Goal: Navigation & Orientation: Find specific page/section

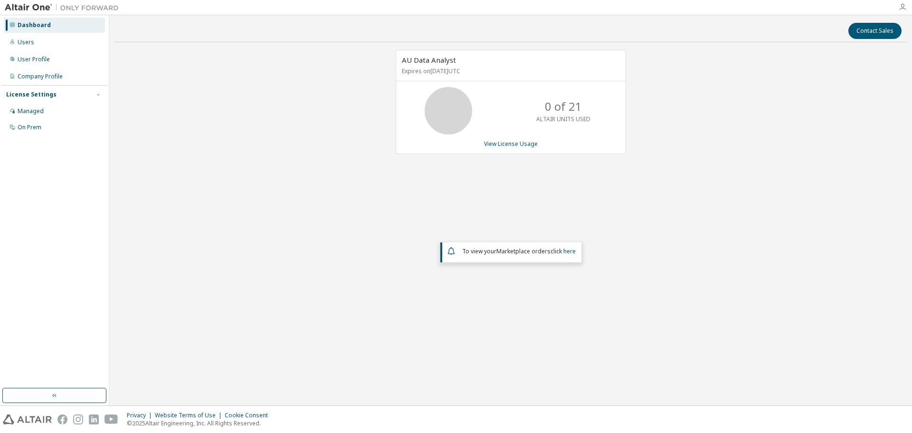
click at [903, 5] on icon "button" at bounding box center [903, 7] width 8 height 8
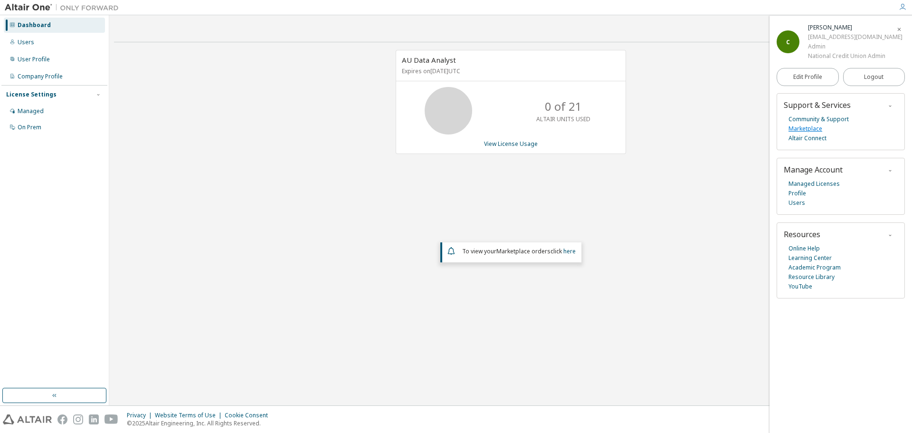
click at [809, 125] on link "Marketplace" at bounding box center [805, 128] width 34 height 9
